Goal: Check status: Check status

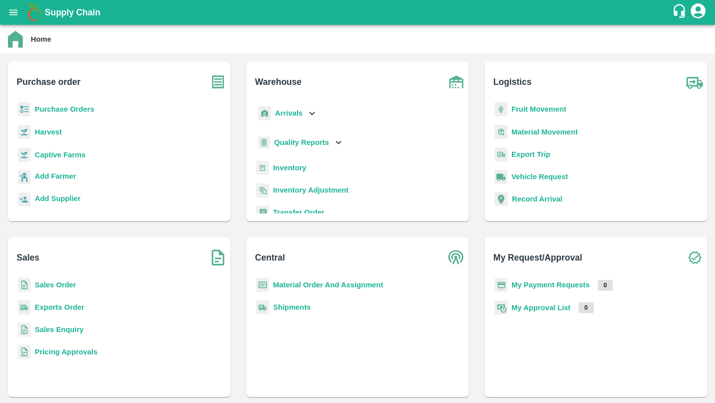
click at [67, 288] on b "Sales Order" at bounding box center [55, 285] width 41 height 8
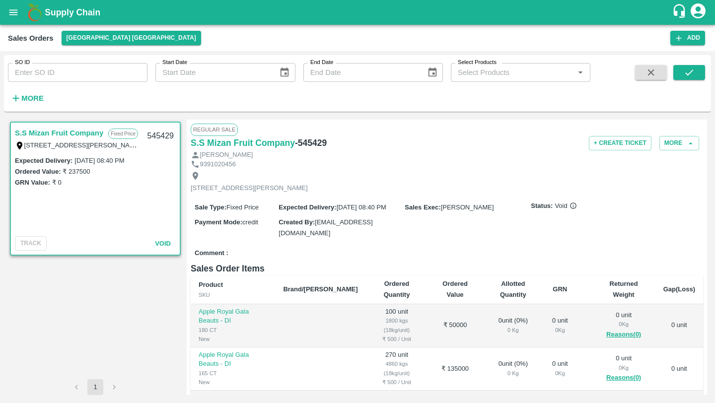
click at [52, 71] on input "SO ID" at bounding box center [78, 72] width 140 height 19
paste input "604642"
type input "604642"
click at [689, 78] on button "submit" at bounding box center [690, 72] width 32 height 15
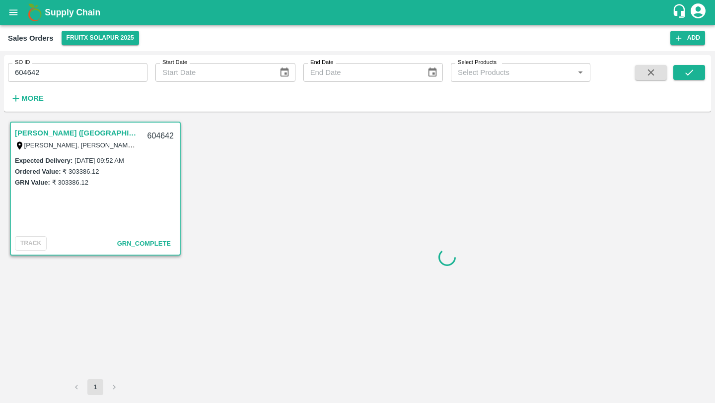
click at [46, 133] on link "[PERSON_NAME] ([GEOGRAPHIC_DATA] 02)" at bounding box center [77, 133] width 124 height 13
click at [101, 204] on div "Expected Delivery : [DATE] 09:52 AM Ordered Value: ₹ 303386.12 GRN Value: ₹ 303…" at bounding box center [95, 194] width 169 height 78
click at [58, 163] on label "Expected Delivery :" at bounding box center [44, 160] width 58 height 7
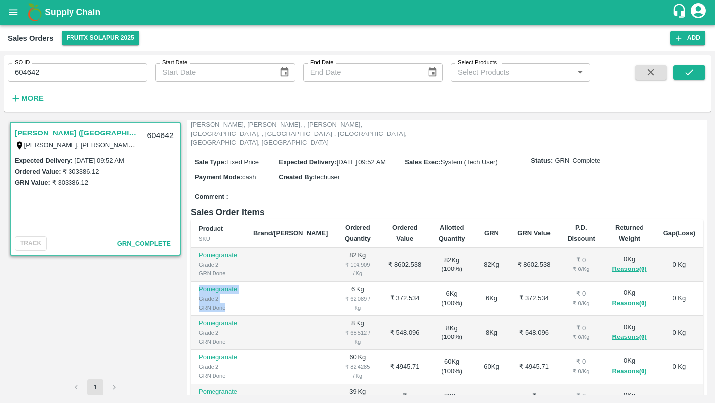
drag, startPoint x: 255, startPoint y: 276, endPoint x: 193, endPoint y: 263, distance: 63.8
click at [193, 282] on tr "Pomegranate Grade 2 GRN Done 6 Kg ₹ 62.089 / Kg ₹ 372.534 6 Kg ( 100 %) 6 Kg ₹ …" at bounding box center [447, 299] width 513 height 34
click at [344, 295] on div "₹ 62.089 / Kg" at bounding box center [358, 304] width 28 height 18
click at [383, 282] on td "₹ 372.534" at bounding box center [404, 299] width 51 height 34
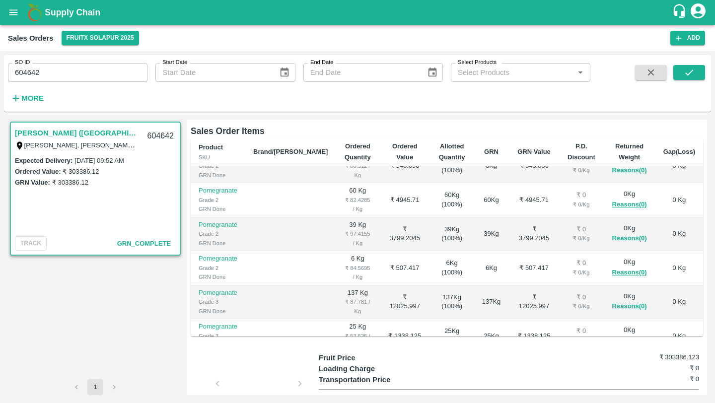
scroll to position [202, 0]
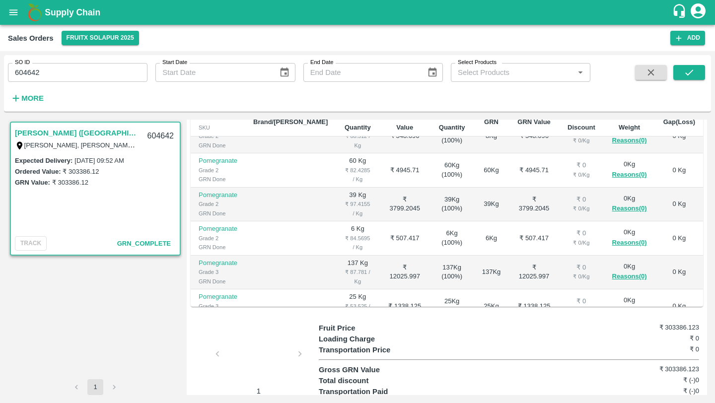
click at [260, 331] on div at bounding box center [259, 357] width 75 height 53
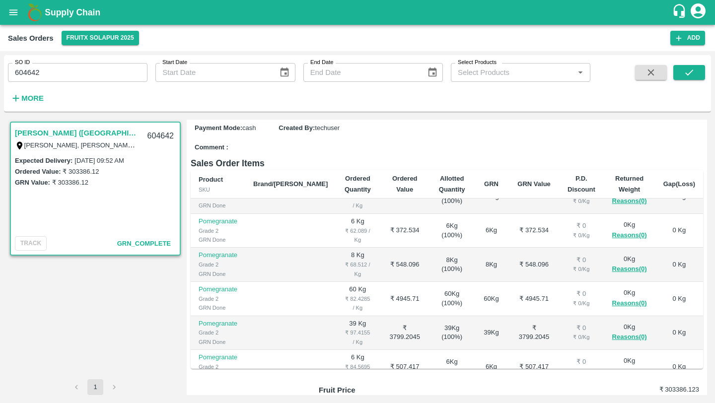
scroll to position [18, 0]
click at [379, 215] on td "₹ 372.534" at bounding box center [404, 232] width 51 height 34
